Goal: Task Accomplishment & Management: Manage account settings

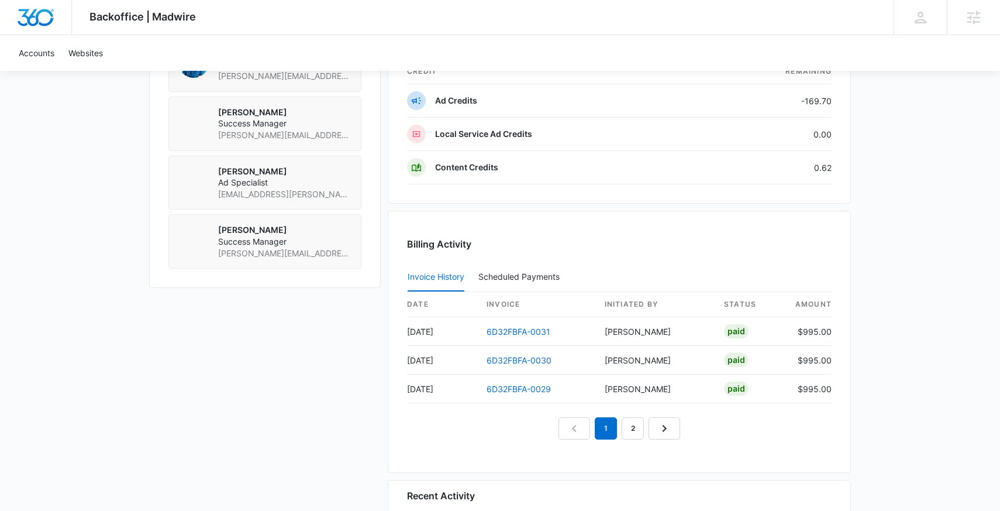
scroll to position [910, 0]
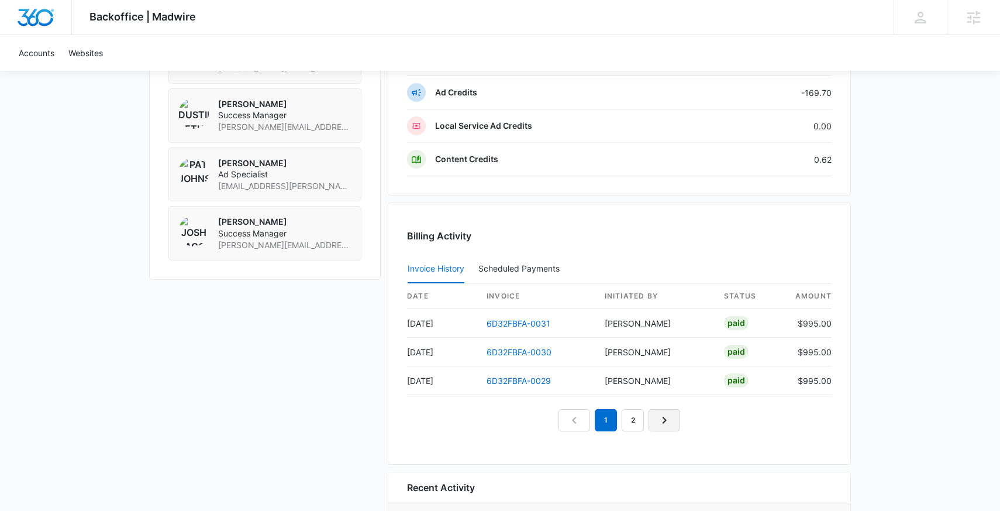
click at [659, 419] on icon "Next Page" at bounding box center [664, 420] width 14 height 14
click at [660, 419] on nav "1 2 3" at bounding box center [619, 420] width 149 height 22
click at [667, 417] on link "Next Page" at bounding box center [678, 420] width 32 height 22
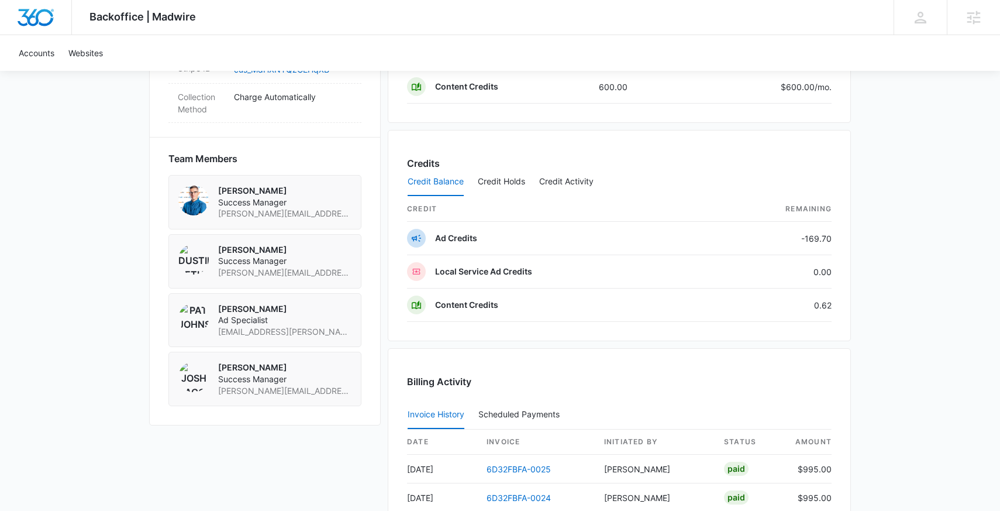
scroll to position [752, 0]
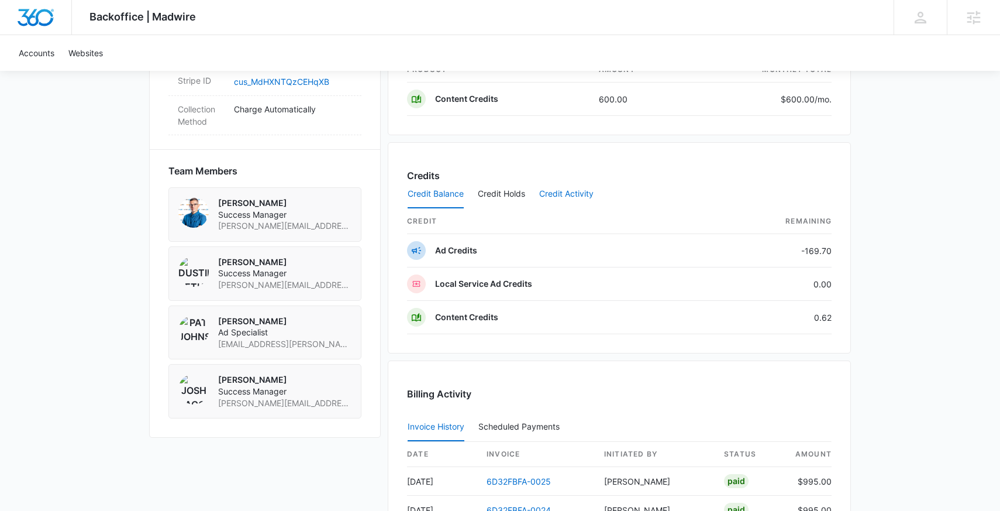
click at [578, 193] on button "Credit Activity" at bounding box center [566, 194] width 54 height 28
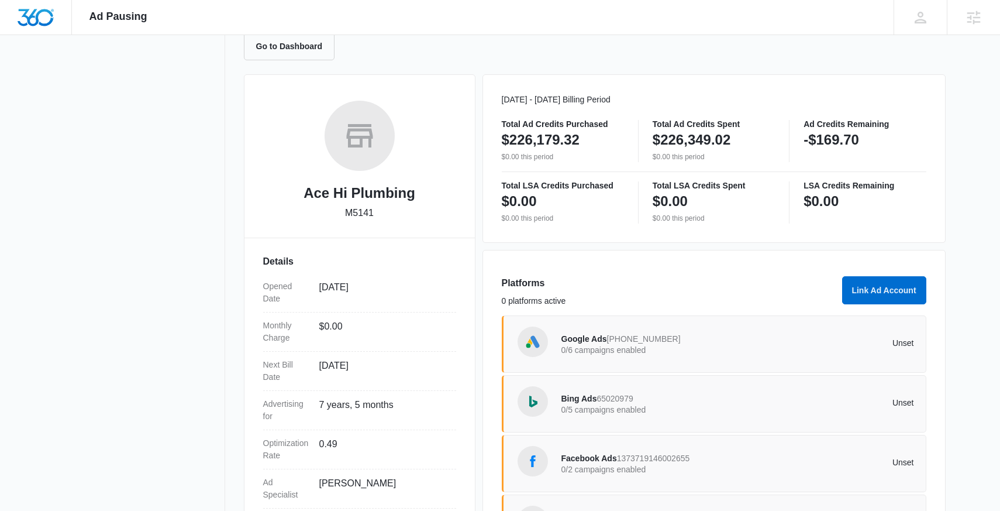
scroll to position [126, 0]
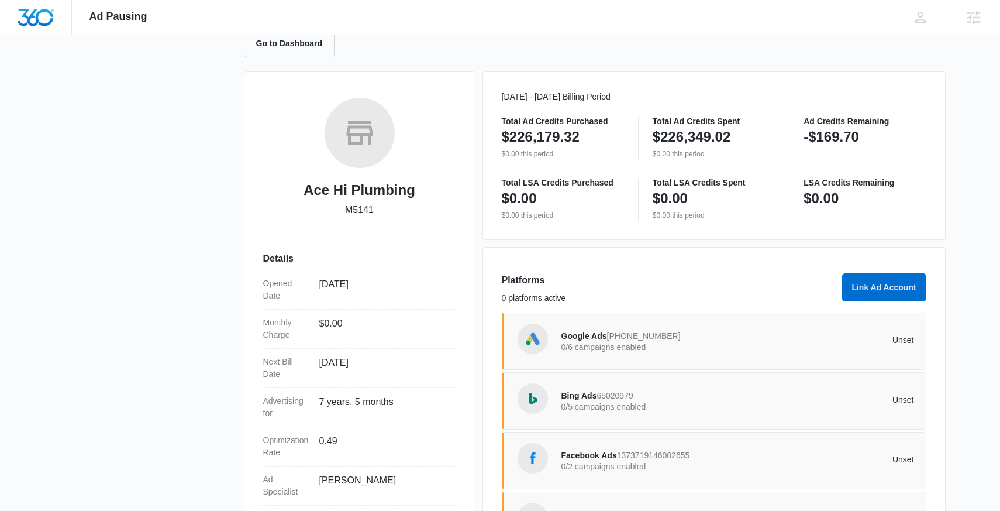
click at [691, 338] on div "Google Ads 652-789-7187 0/6 campaigns enabled" at bounding box center [650, 341] width 177 height 25
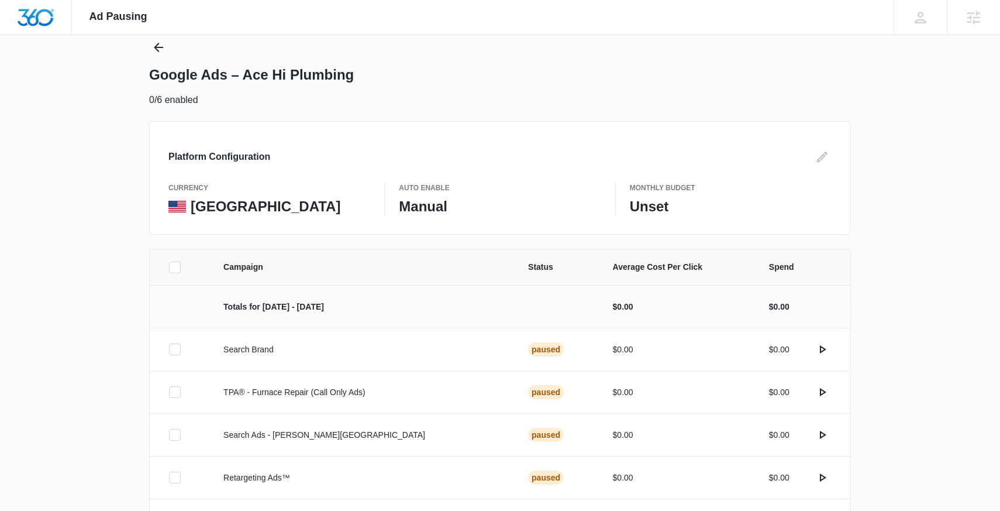
scroll to position [37, 0]
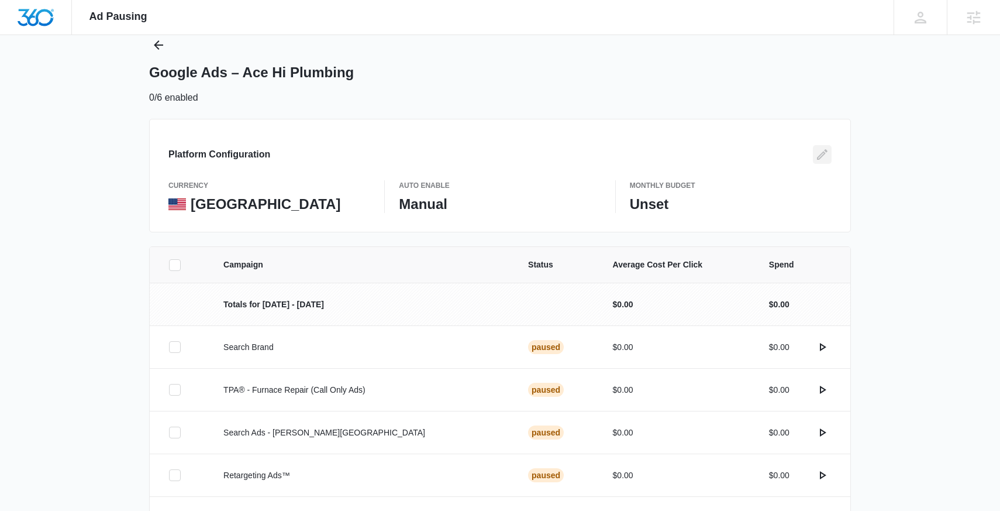
click at [826, 154] on icon "Edit" at bounding box center [822, 154] width 14 height 14
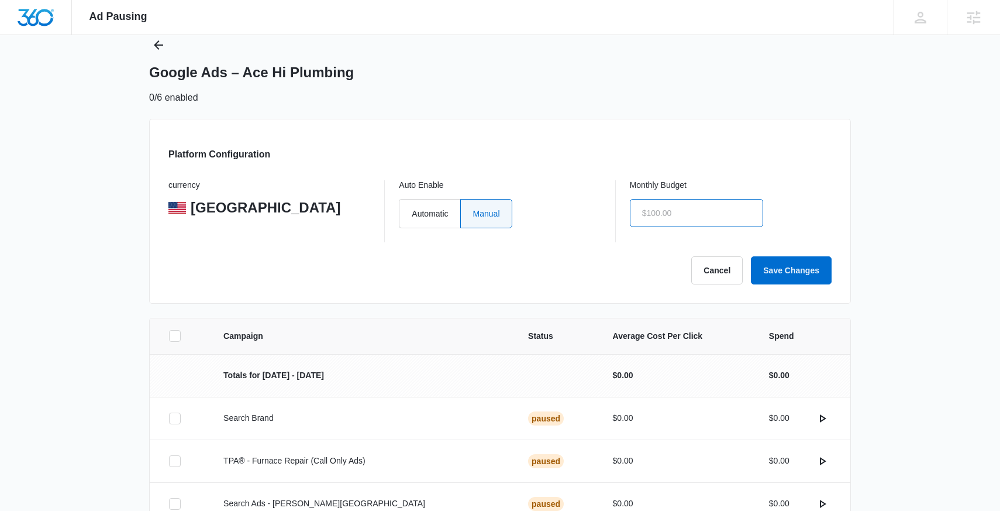
click at [685, 219] on input "text" at bounding box center [696, 213] width 133 height 28
type input "$1.00"
click at [810, 259] on button "Save Changes" at bounding box center [791, 270] width 81 height 28
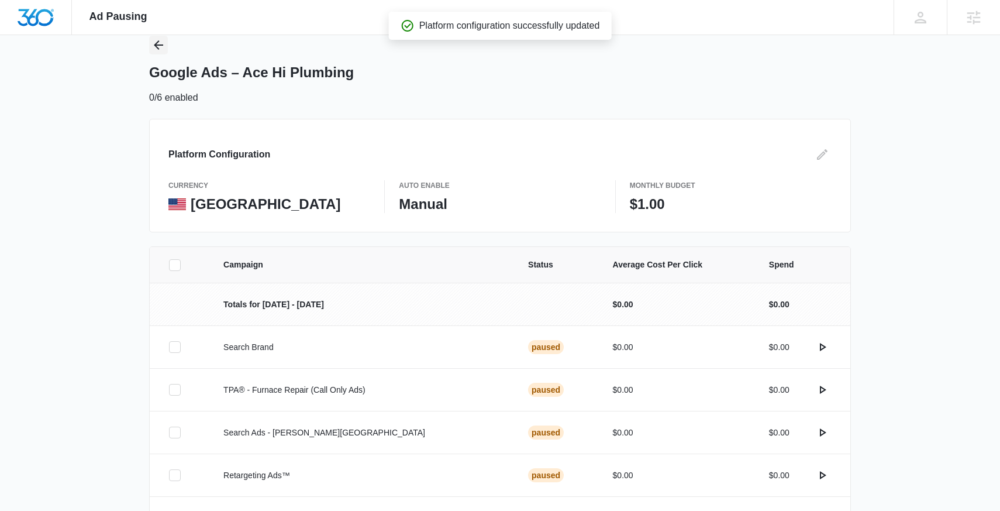
click at [161, 50] on icon "Back" at bounding box center [158, 45] width 14 height 14
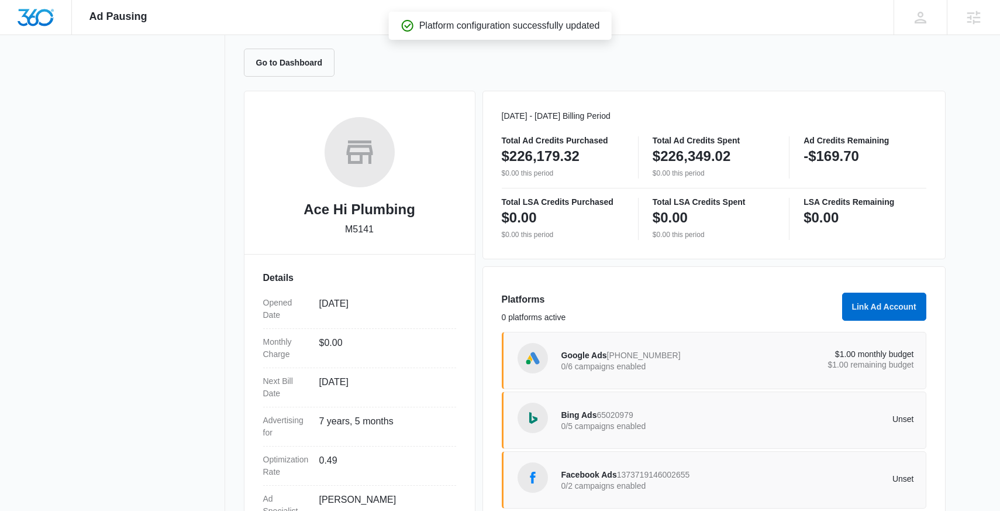
scroll to position [175, 0]
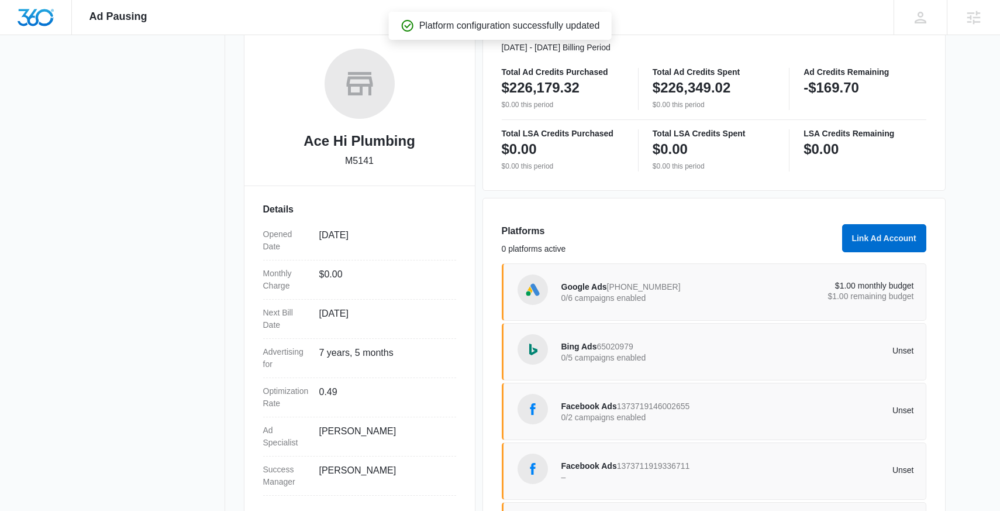
click at [588, 349] on span "Bing Ads" at bounding box center [580, 346] width 36 height 9
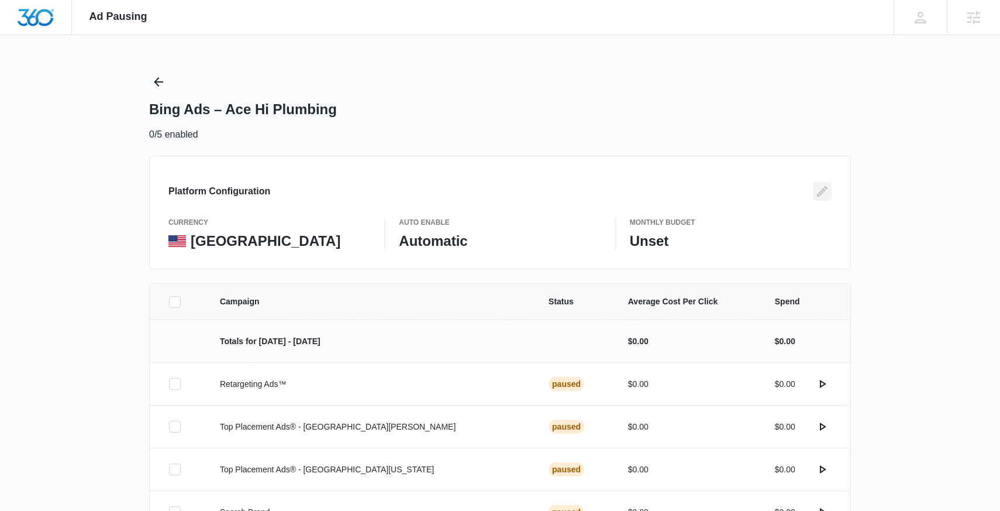
click at [817, 192] on icon "Edit" at bounding box center [822, 191] width 14 height 14
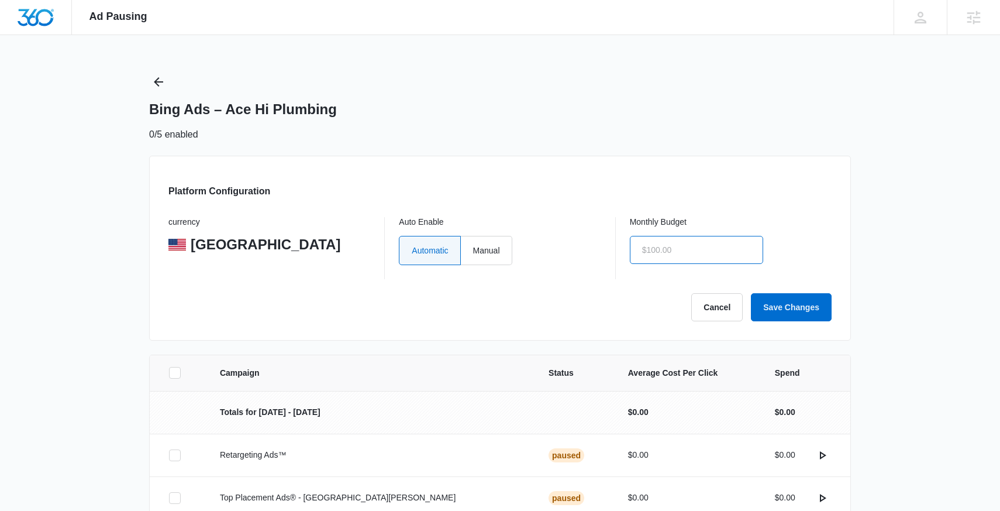
click at [652, 247] on input "text" at bounding box center [696, 250] width 133 height 28
type input "$1.00"
click at [495, 261] on label "Manual" at bounding box center [486, 250] width 51 height 29
click at [473, 250] on input "Manual" at bounding box center [473, 250] width 1 height 1
radio input "true"
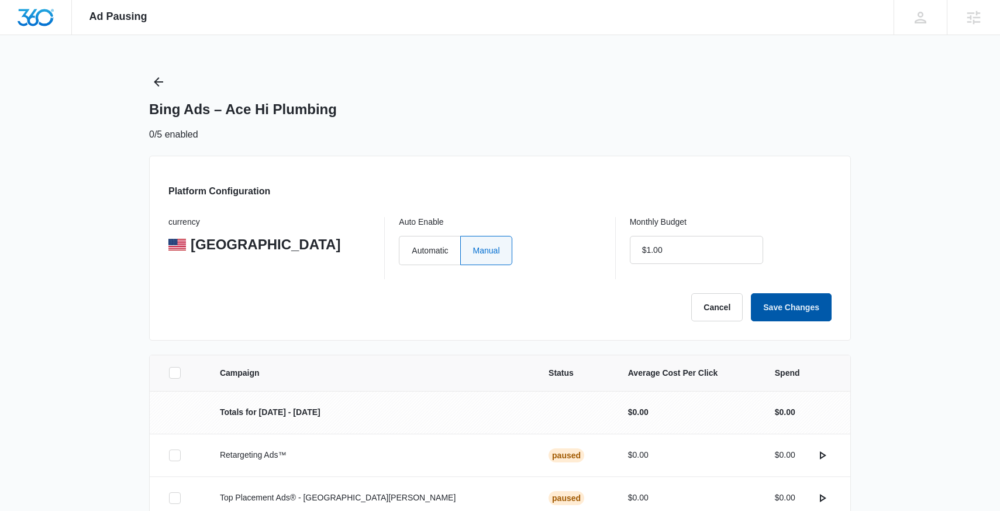
click at [814, 314] on button "Save Changes" at bounding box center [791, 307] width 81 height 28
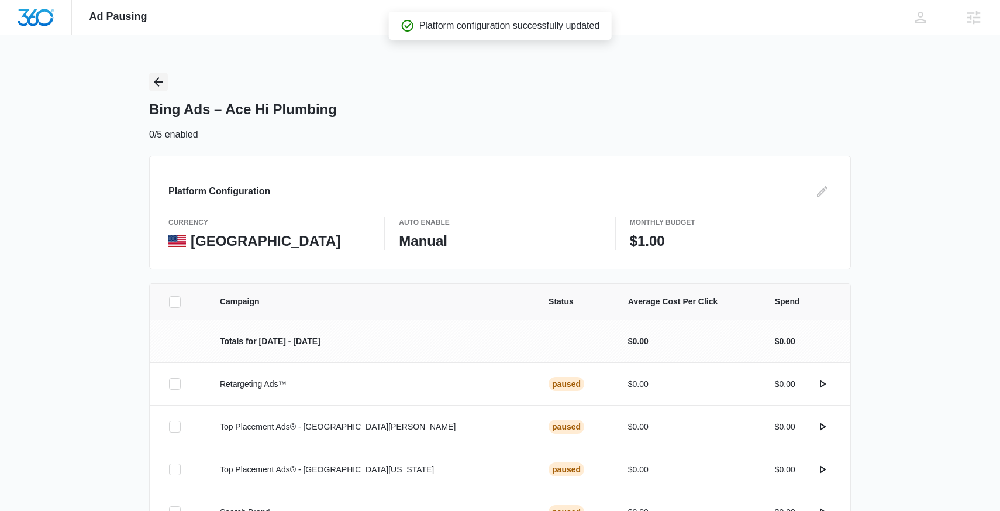
click at [161, 82] on icon "Back" at bounding box center [158, 82] width 14 height 14
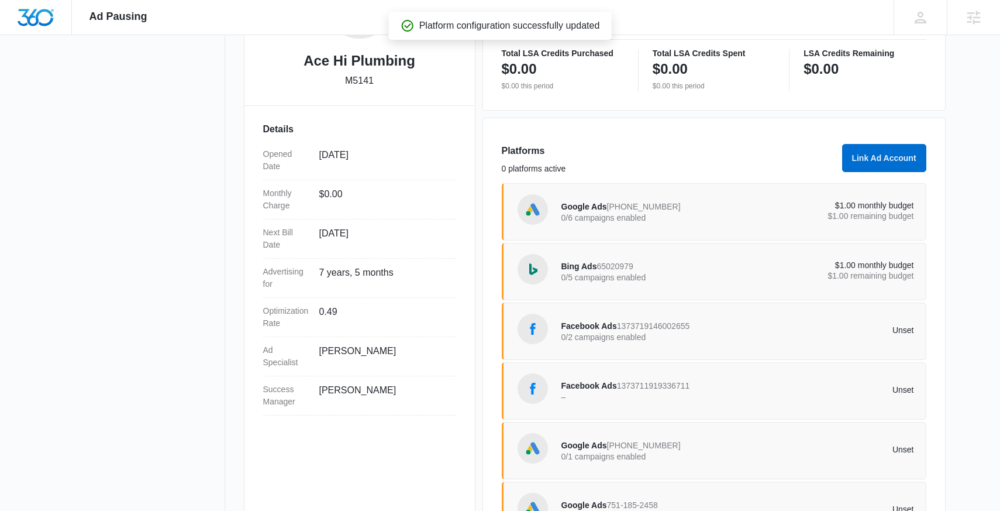
scroll to position [258, 0]
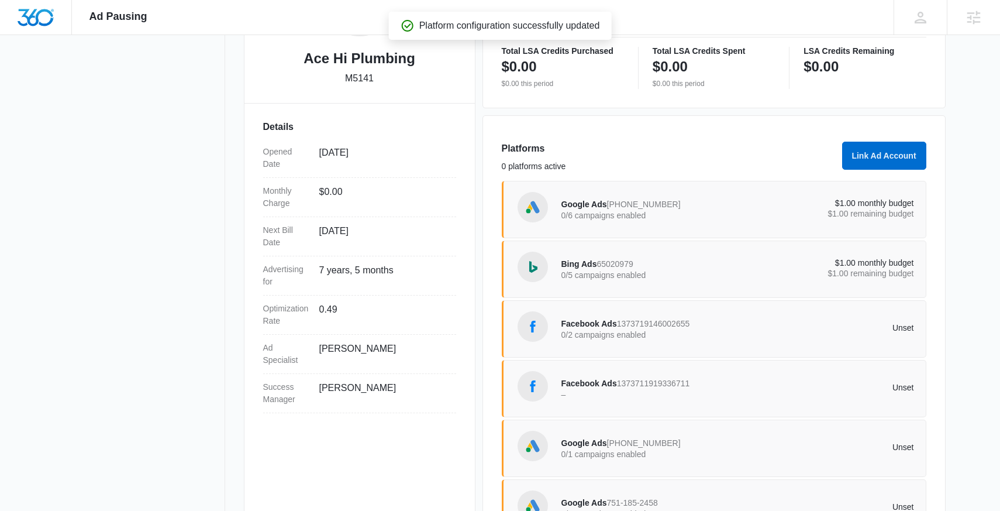
click at [600, 330] on p "0/2 campaigns enabled" at bounding box center [650, 334] width 177 height 8
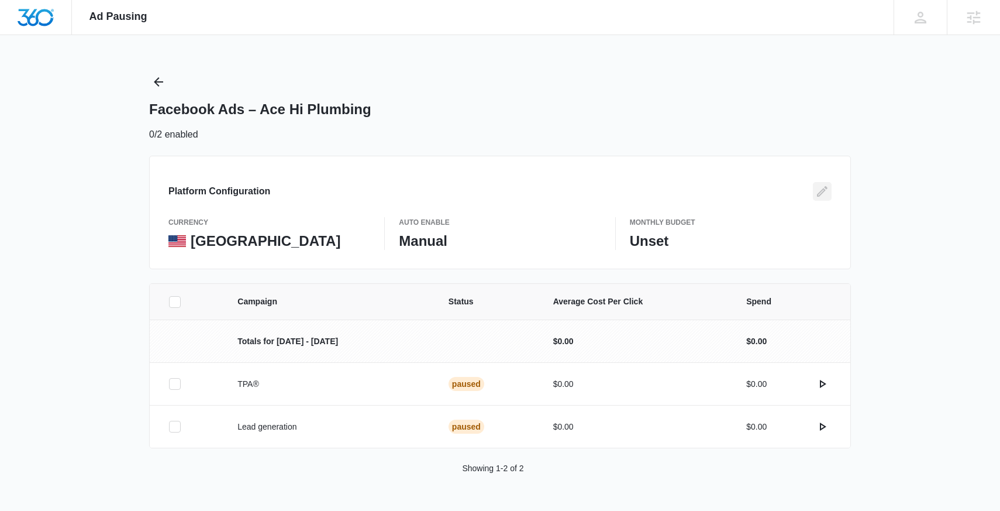
click at [824, 195] on icon "Edit" at bounding box center [822, 191] width 14 height 14
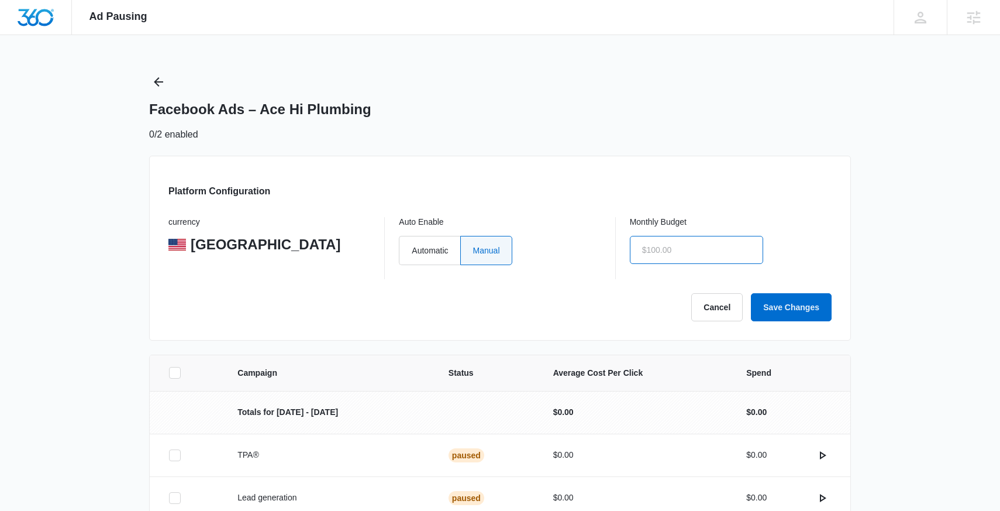
click at [684, 252] on input "text" at bounding box center [696, 250] width 133 height 28
type input "$1.00"
click at [807, 308] on button "Save Changes" at bounding box center [791, 307] width 81 height 28
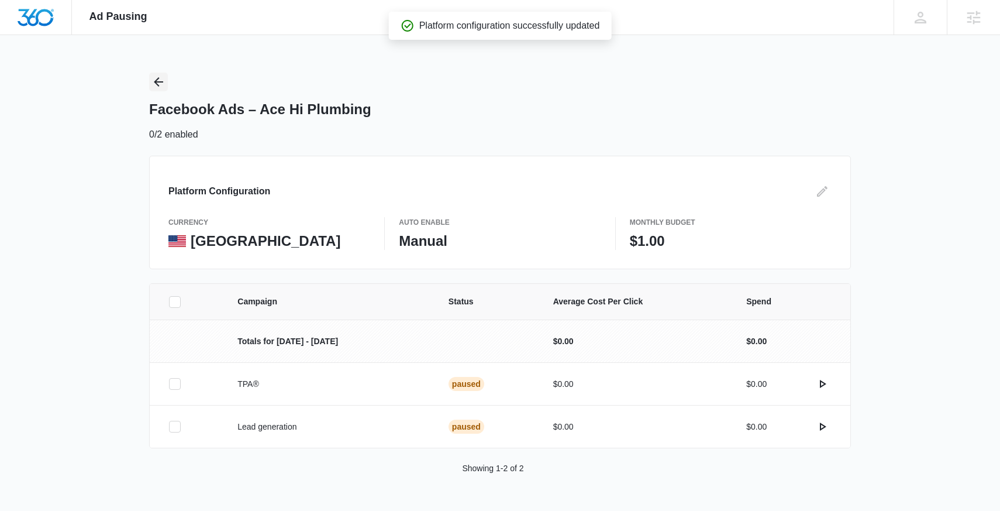
click at [149, 89] on button "Back" at bounding box center [158, 82] width 19 height 19
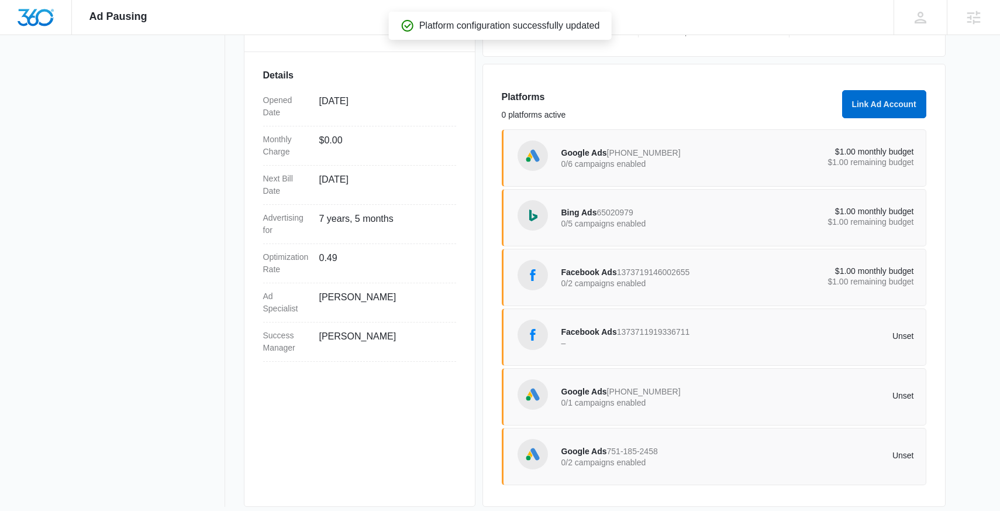
scroll to position [319, 0]
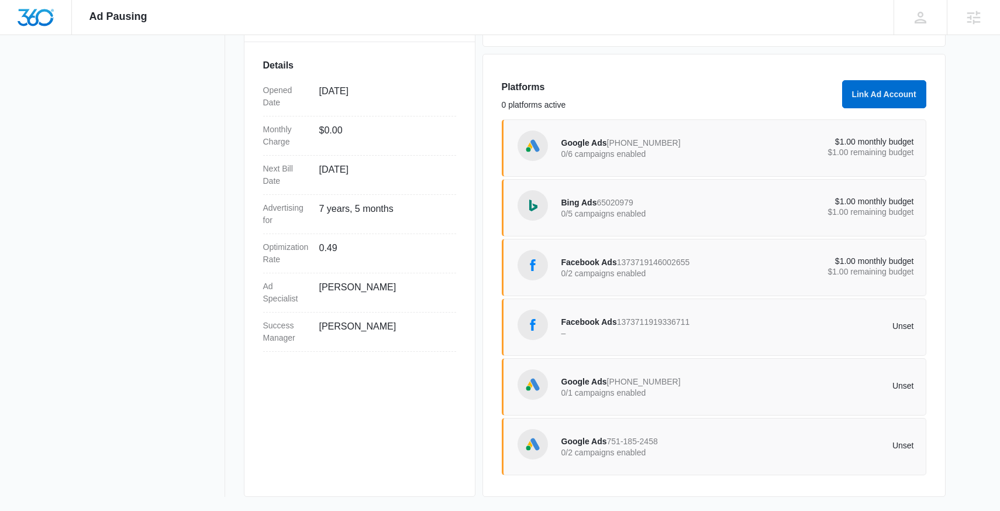
click at [600, 384] on span "Google Ads" at bounding box center [585, 381] width 46 height 9
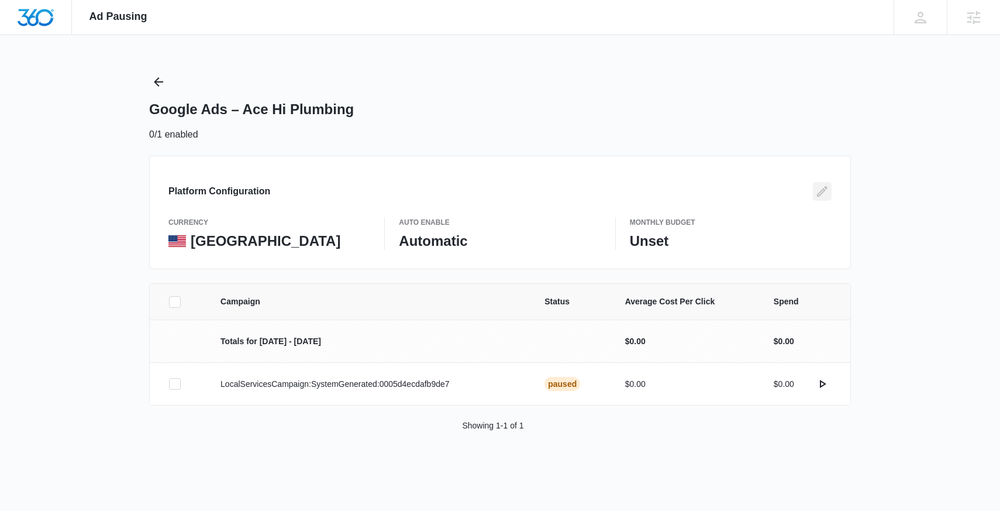
click at [823, 190] on icon "Edit" at bounding box center [822, 191] width 14 height 14
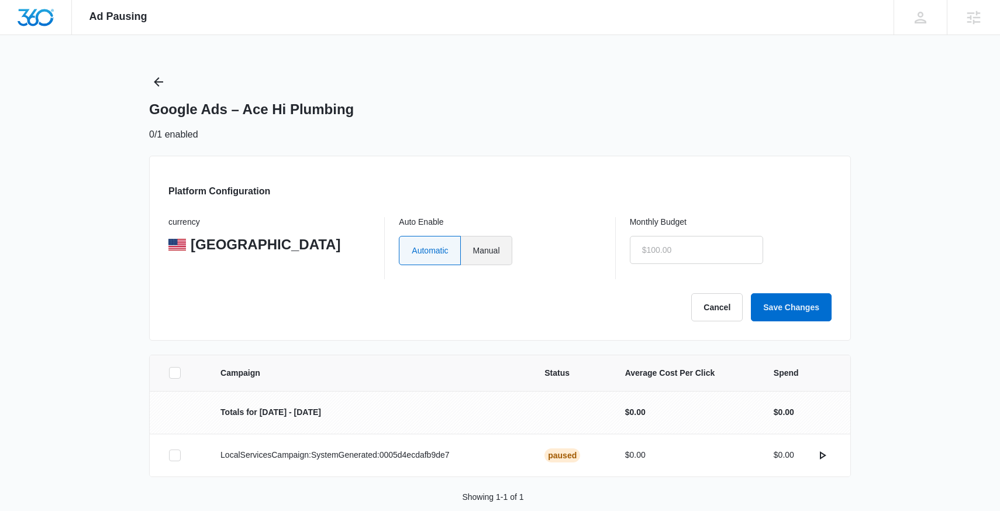
click at [475, 246] on label "Manual" at bounding box center [486, 250] width 51 height 29
click at [473, 250] on input "Manual" at bounding box center [473, 250] width 1 height 1
radio input "true"
click at [687, 238] on input "text" at bounding box center [696, 250] width 133 height 28
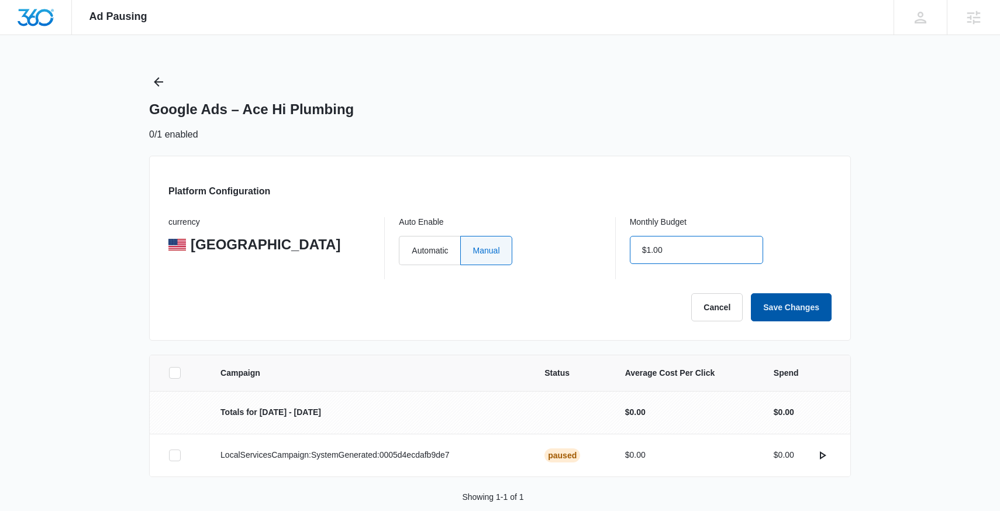
type input "$1.00"
click at [799, 307] on button "Save Changes" at bounding box center [791, 307] width 81 height 28
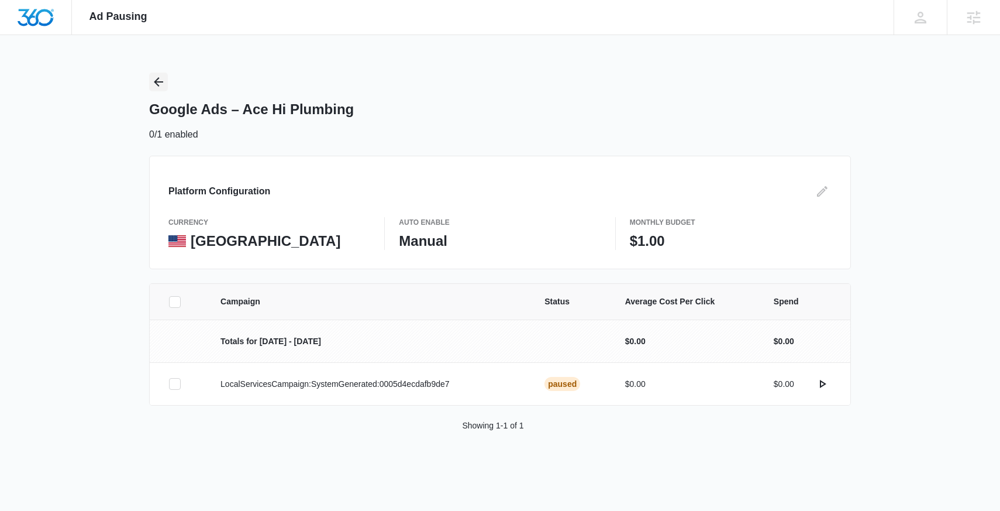
click at [156, 85] on icon "Back" at bounding box center [158, 82] width 14 height 14
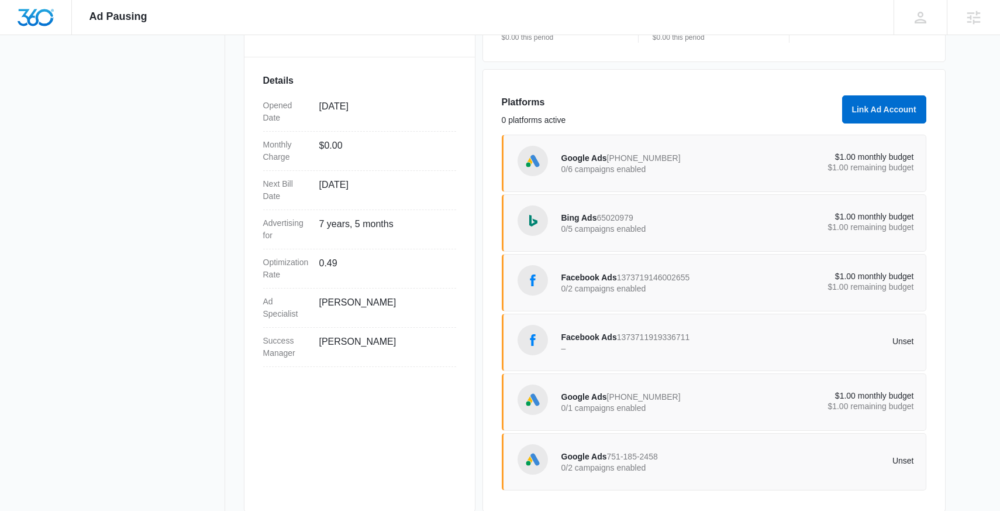
scroll to position [319, 0]
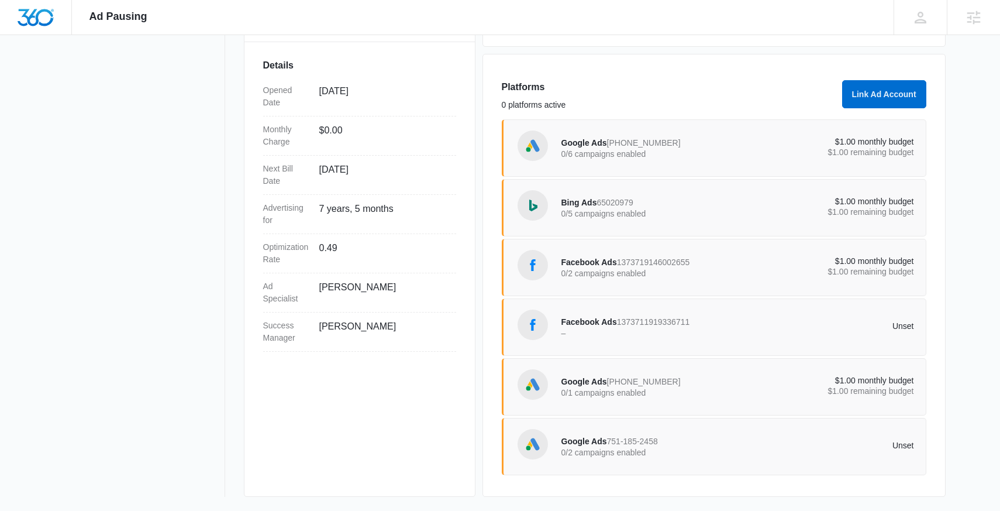
click at [663, 316] on div "Facebook Ads 1373711919336711 –" at bounding box center [650, 327] width 177 height 25
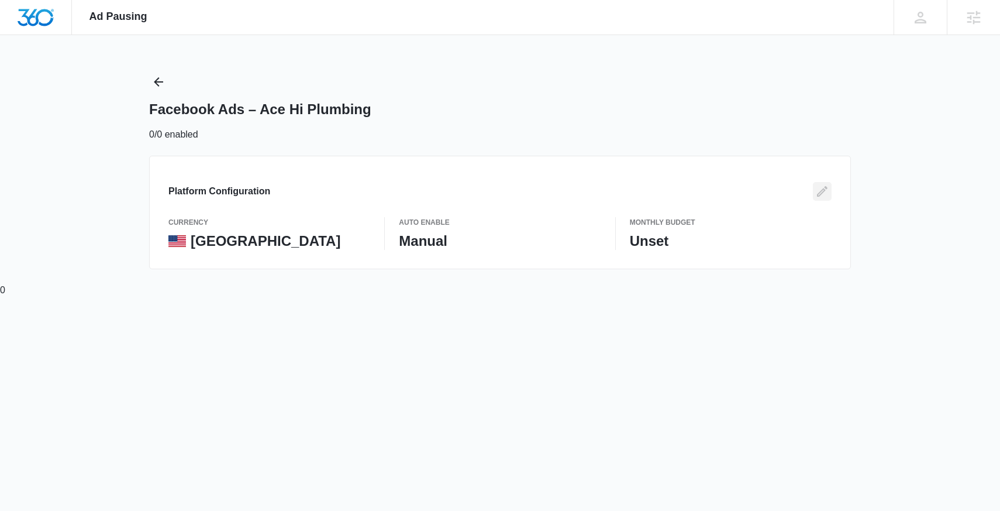
click at [825, 194] on icon "Edit" at bounding box center [822, 191] width 14 height 14
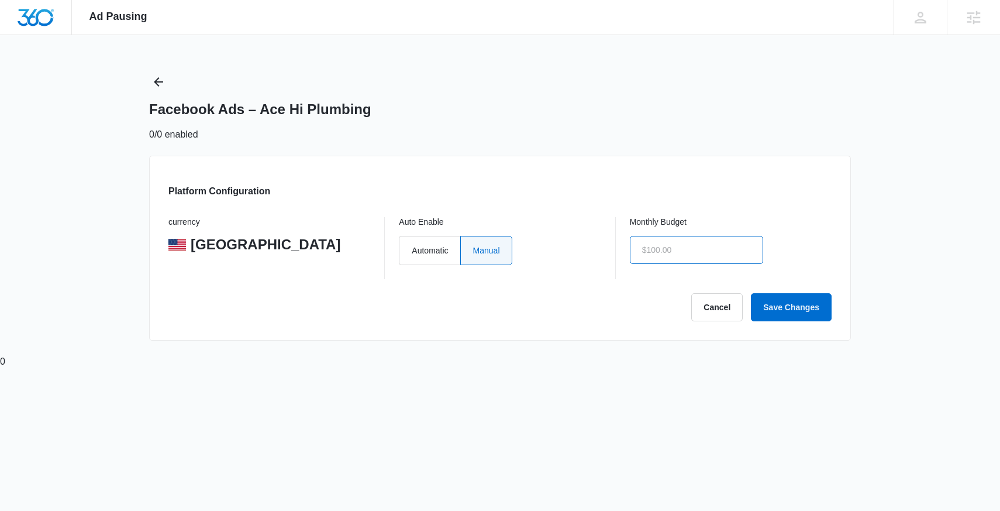
click at [690, 260] on input "text" at bounding box center [696, 250] width 133 height 28
type input "$1.00"
click at [817, 311] on button "Save Changes" at bounding box center [791, 307] width 81 height 28
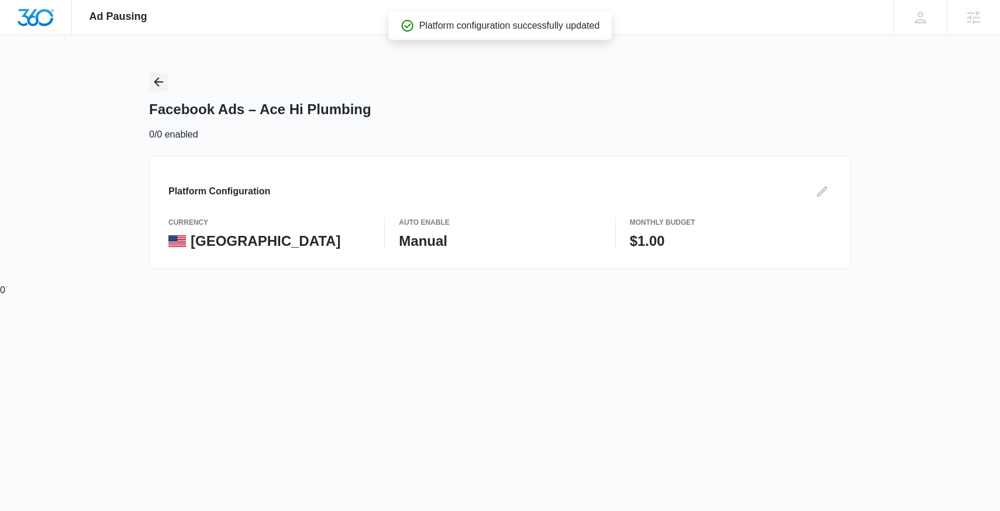
click at [159, 75] on icon "Back" at bounding box center [158, 82] width 14 height 14
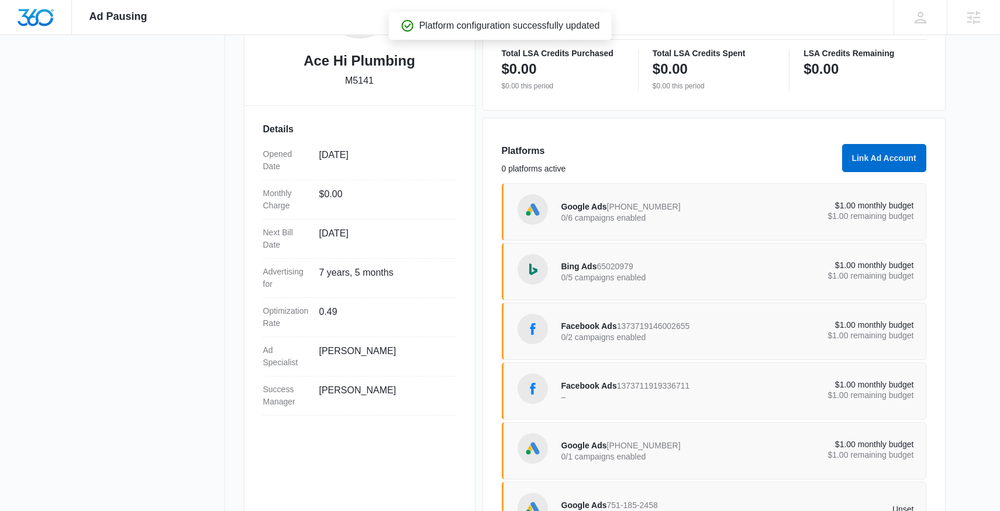
scroll to position [319, 0]
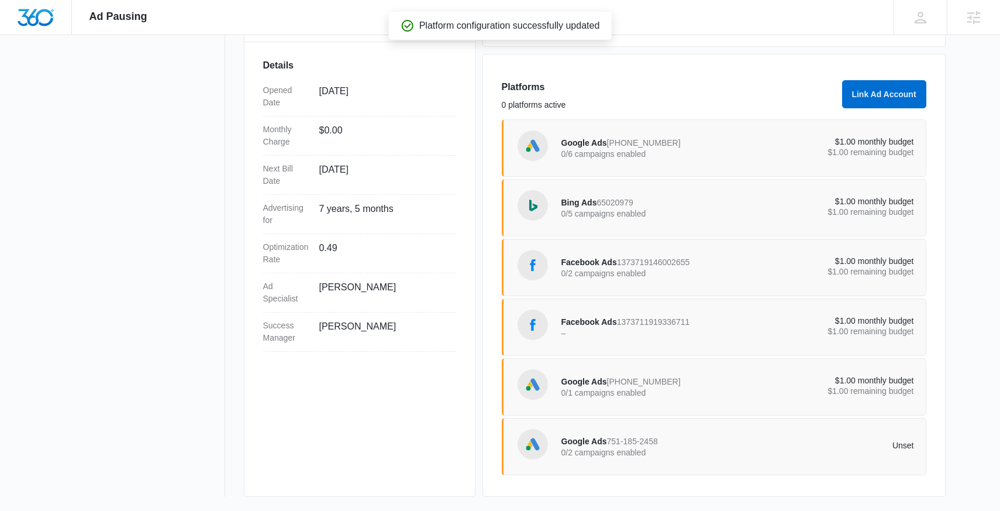
click at [618, 454] on p "0/2 campaigns enabled" at bounding box center [650, 452] width 177 height 8
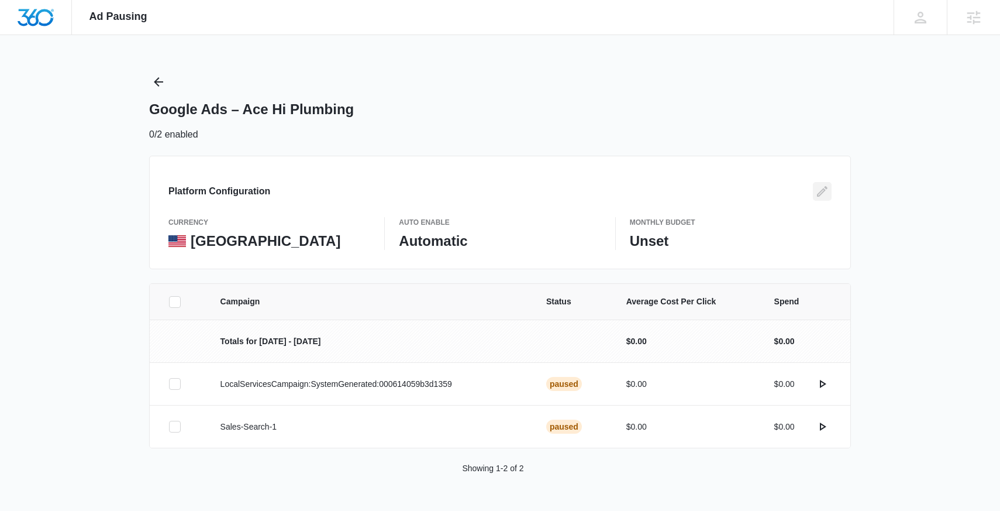
click at [814, 185] on button "Edit" at bounding box center [822, 191] width 19 height 19
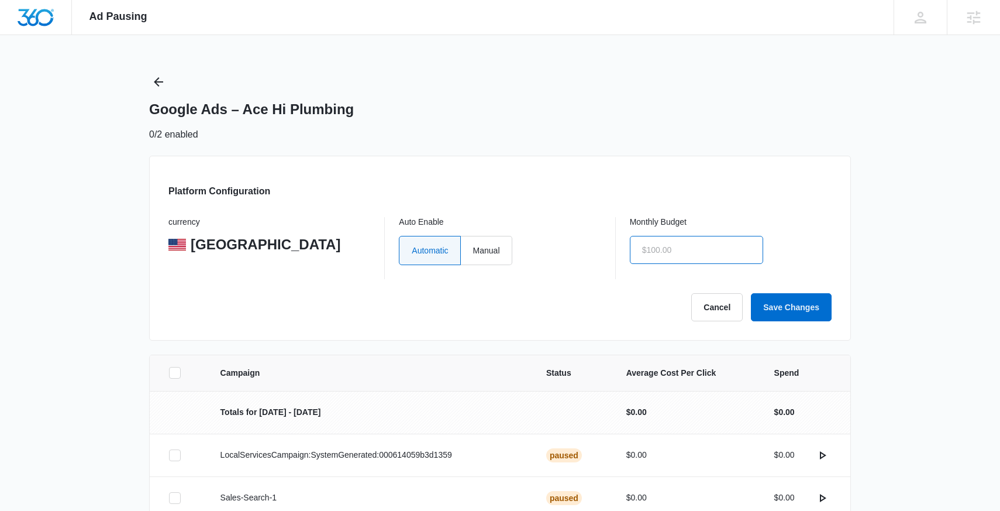
click at [714, 253] on input "text" at bounding box center [696, 250] width 133 height 28
type input "$1.00"
click at [493, 260] on label "Manual" at bounding box center [486, 250] width 51 height 29
click at [473, 250] on input "Manual" at bounding box center [473, 250] width 1 height 1
radio input "true"
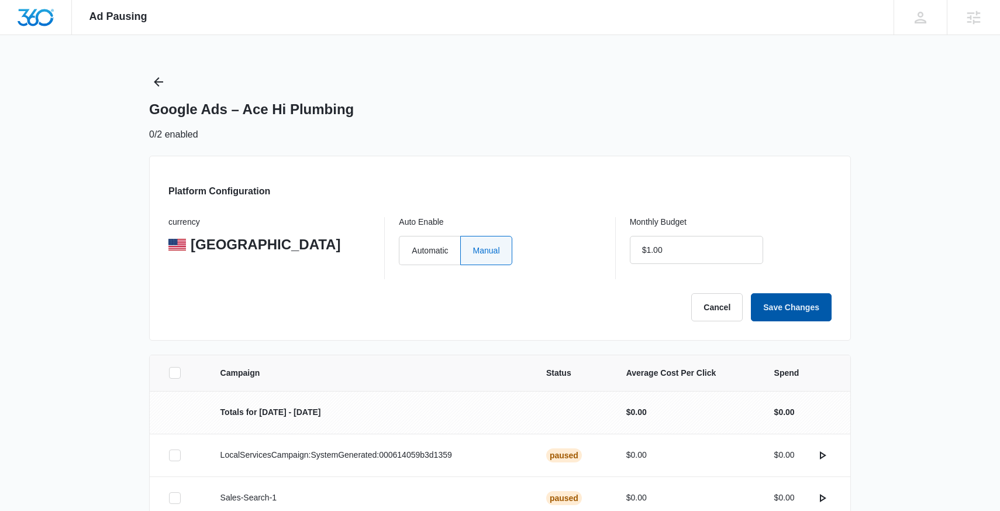
click at [807, 307] on button "Save Changes" at bounding box center [791, 307] width 81 height 28
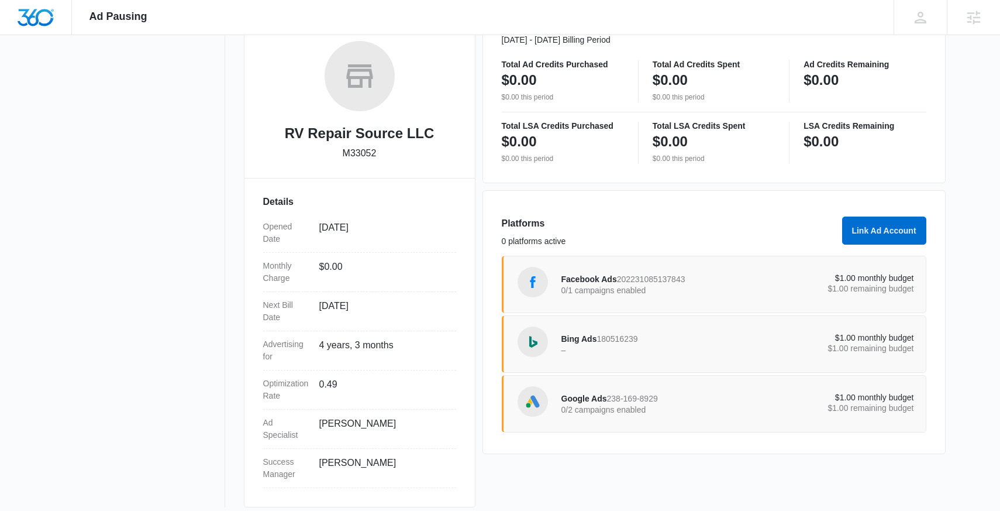
scroll to position [194, 0]
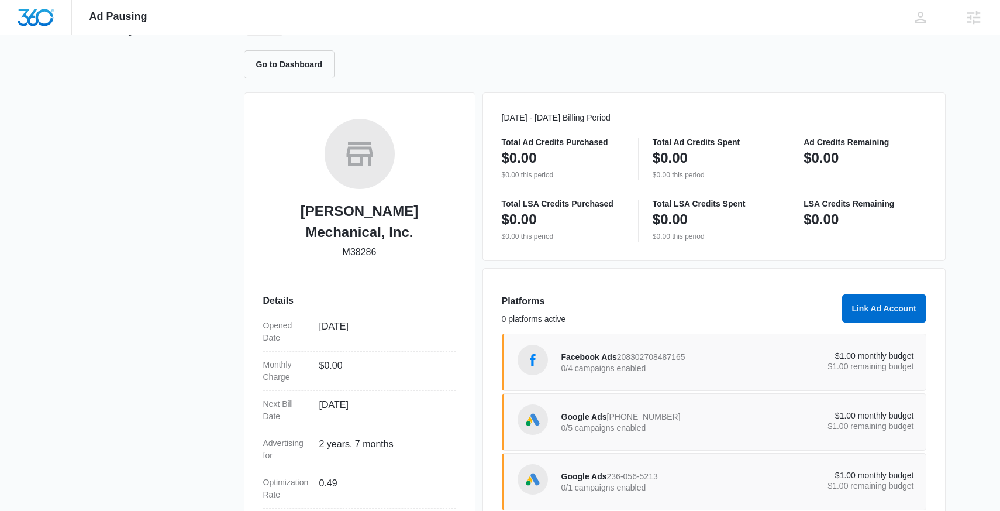
scroll to position [114, 0]
